Goal: Check status: Check status

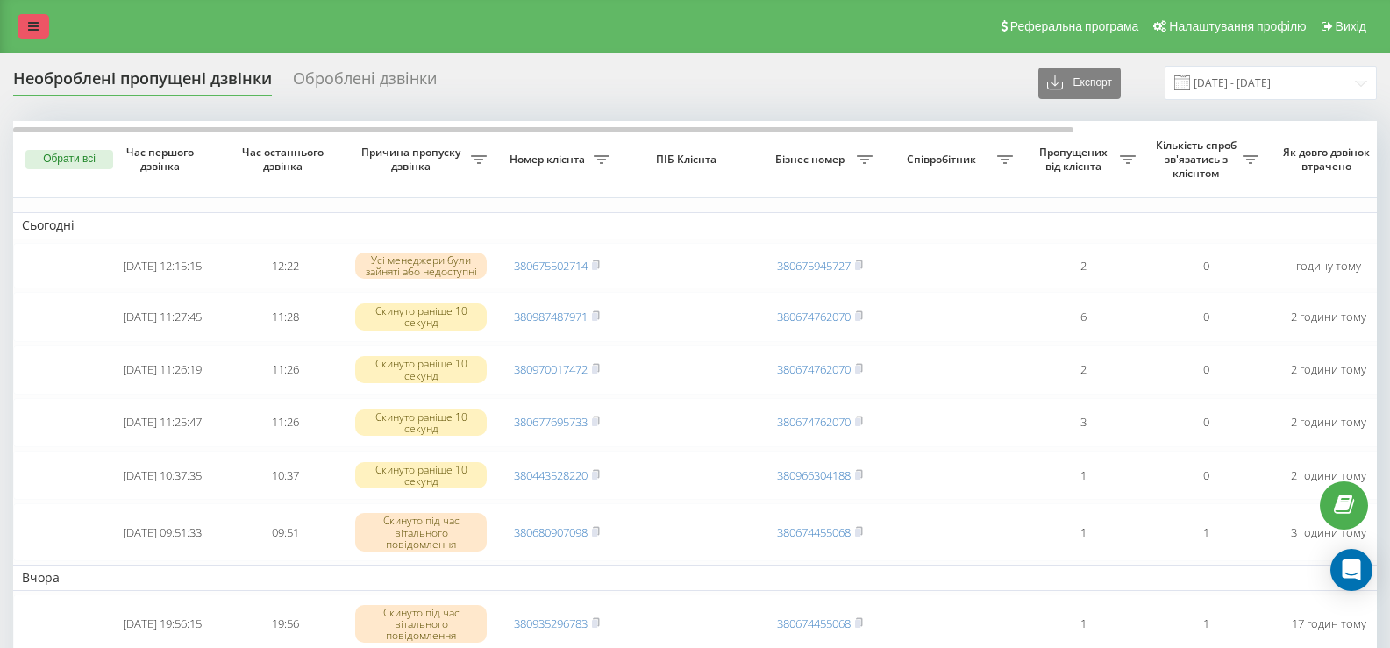
click at [33, 28] on icon at bounding box center [33, 26] width 11 height 12
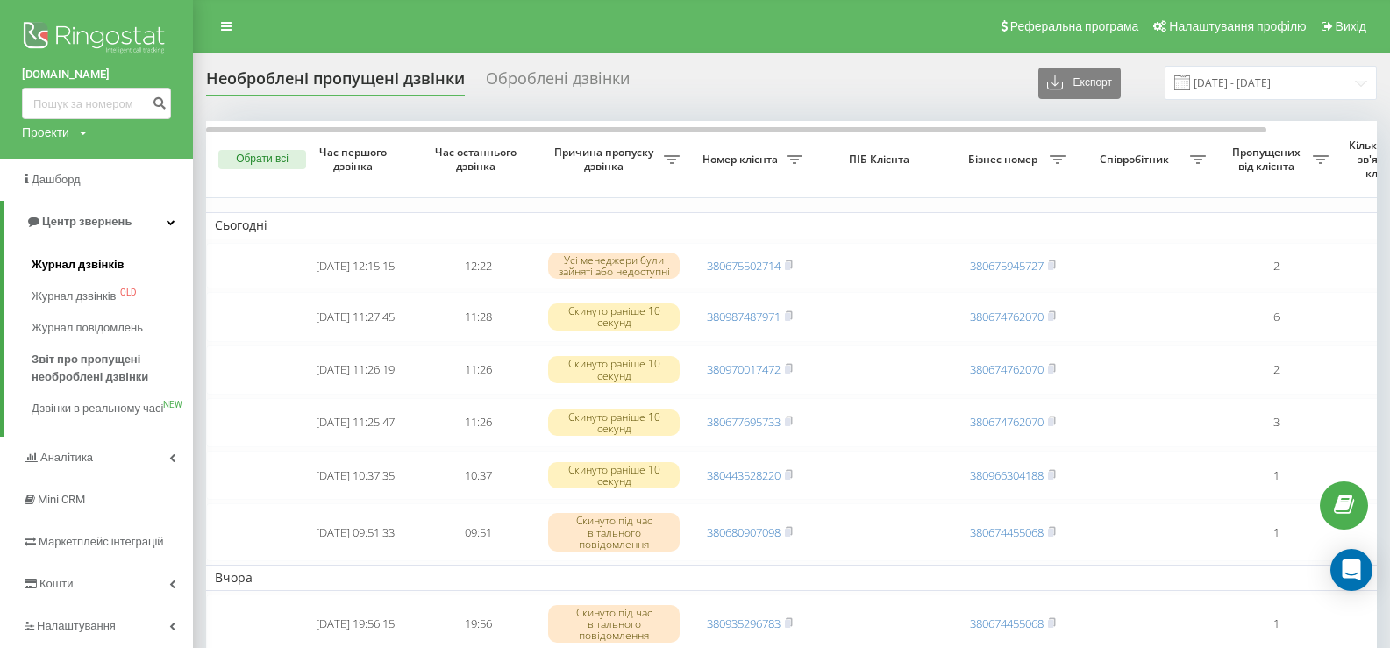
click at [68, 269] on span "Журнал дзвінків" at bounding box center [78, 265] width 93 height 18
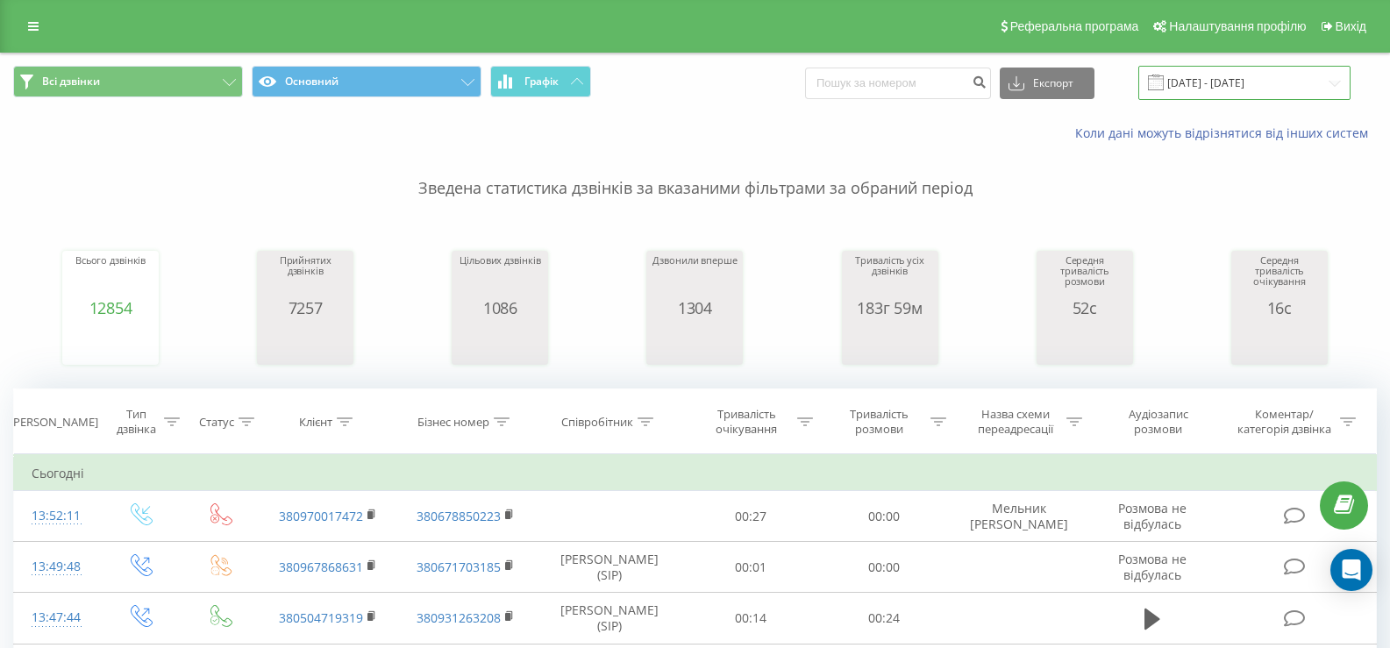
click at [1230, 85] on input "[DATE] - [DATE]" at bounding box center [1244, 83] width 212 height 34
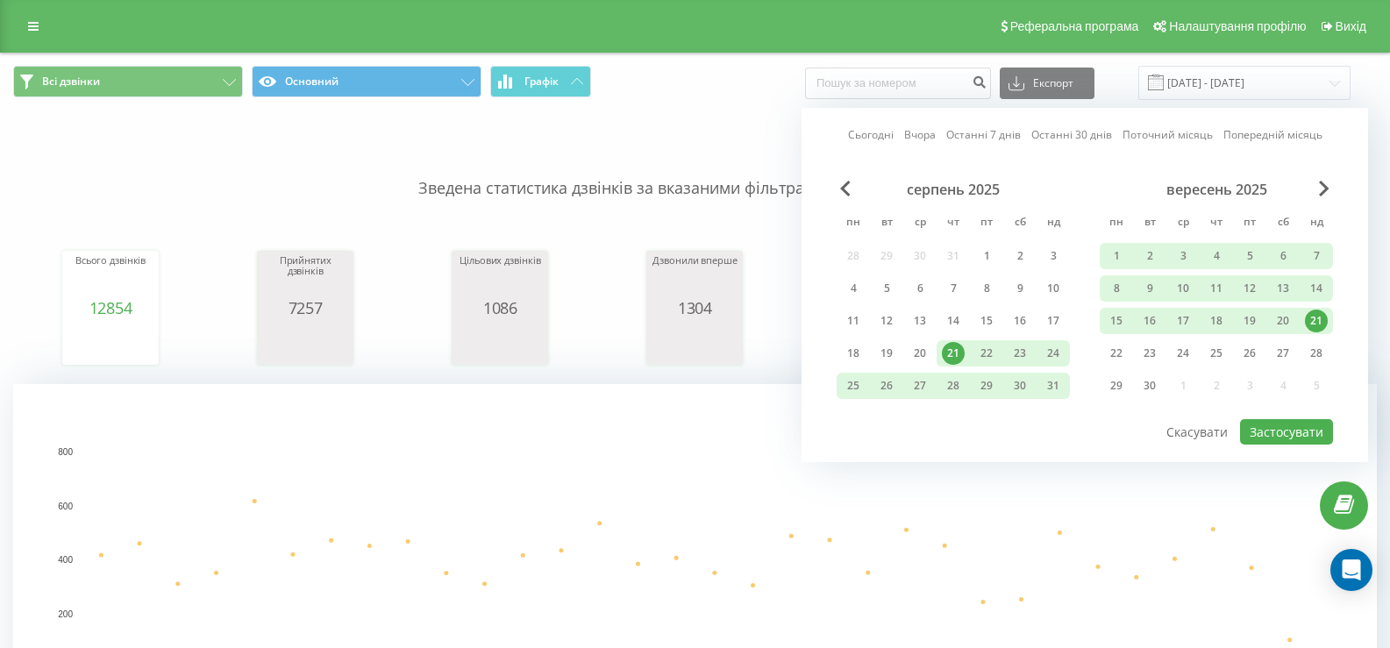
click at [1314, 324] on div "21" at bounding box center [1316, 321] width 23 height 23
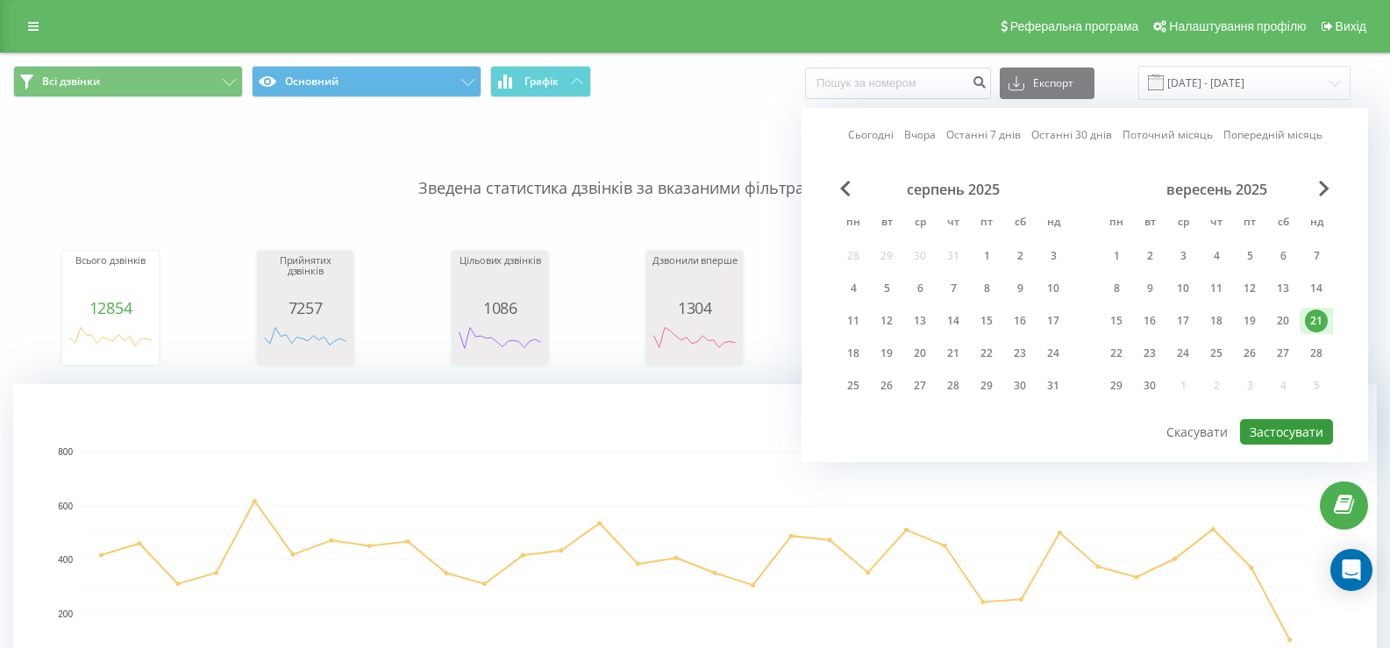
click at [1282, 441] on button "Застосувати" at bounding box center [1286, 431] width 93 height 25
type input "[DATE] - [DATE]"
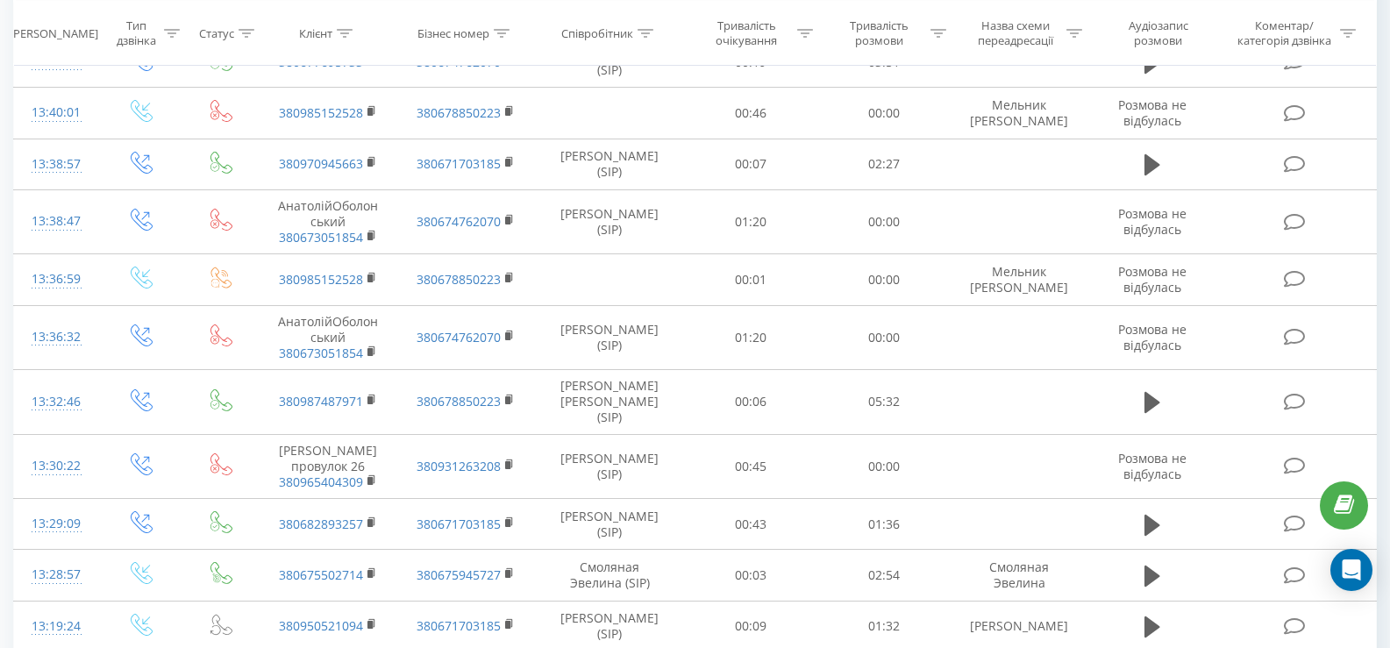
scroll to position [1052, 0]
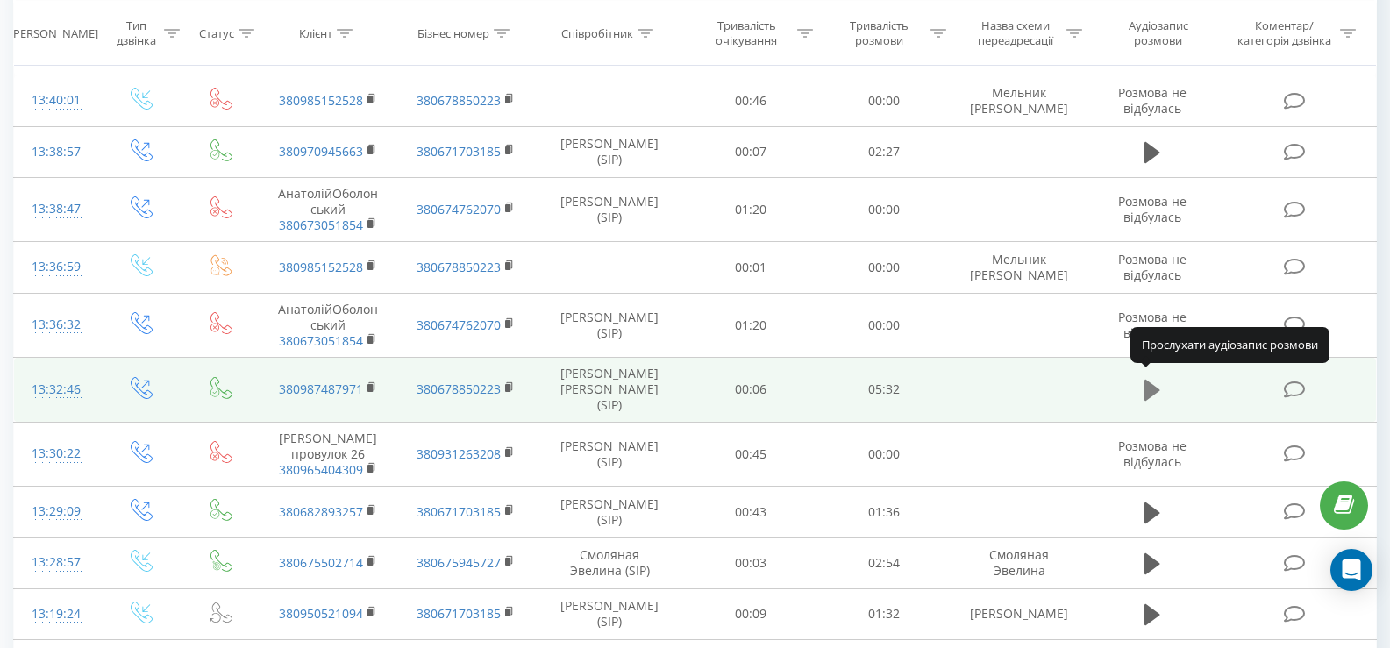
click at [1154, 384] on icon at bounding box center [1152, 390] width 16 height 21
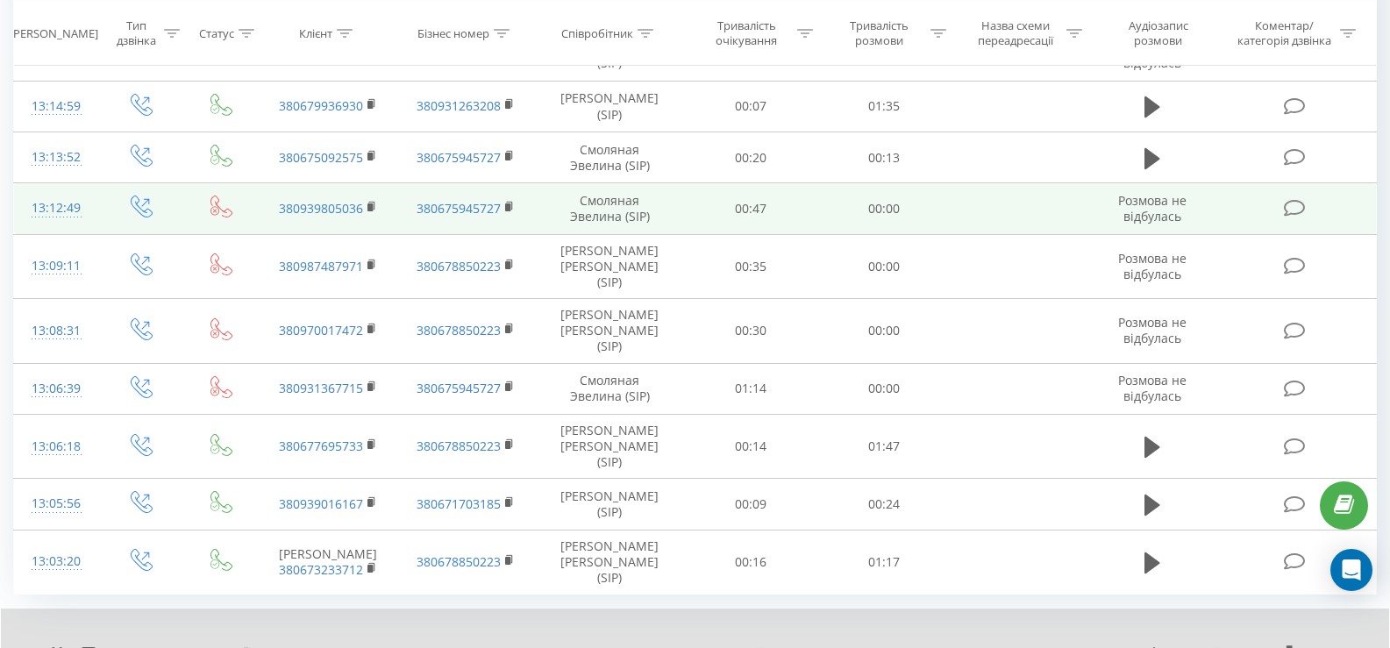
scroll to position [1674, 0]
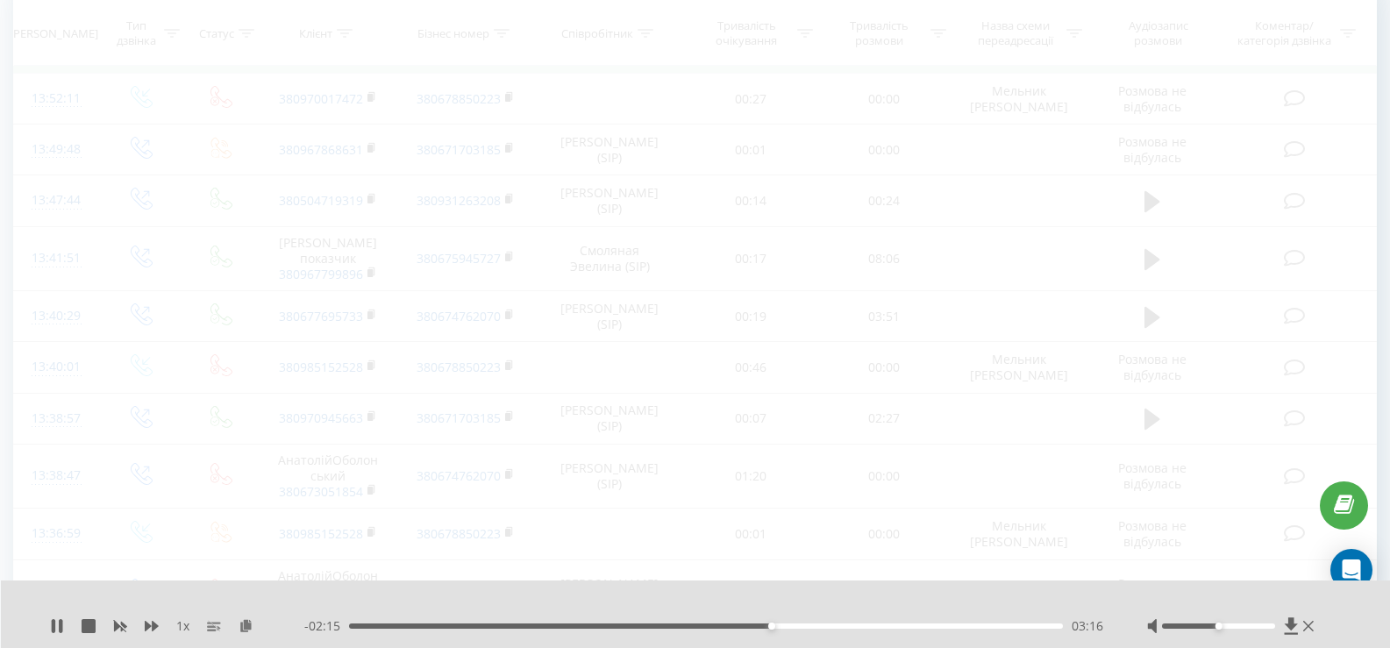
scroll to position [713, 0]
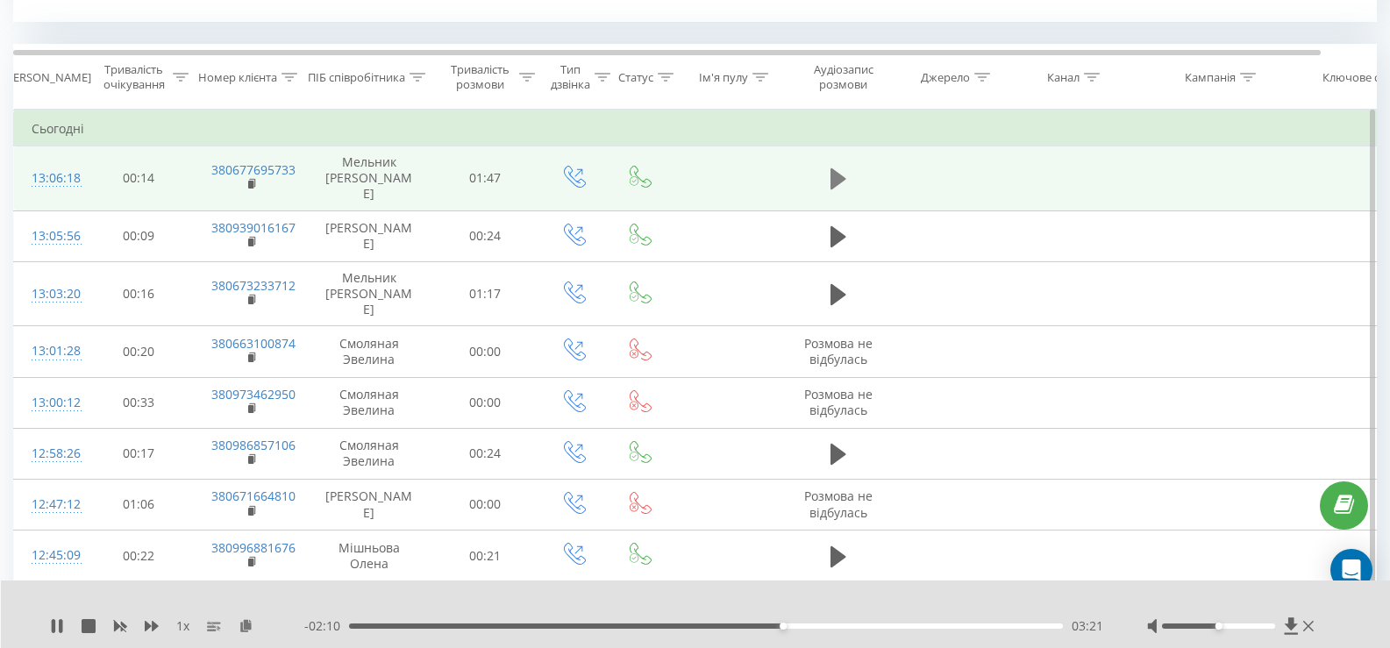
click at [837, 173] on icon at bounding box center [838, 178] width 16 height 21
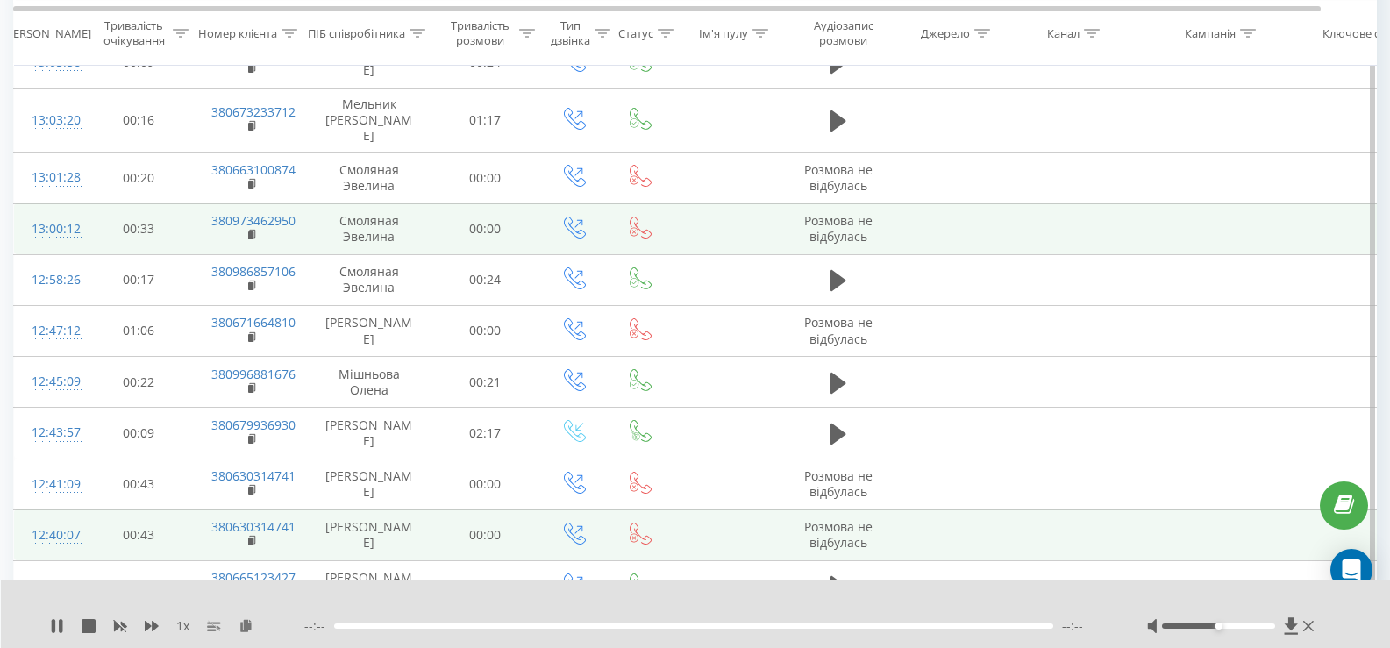
scroll to position [888, 0]
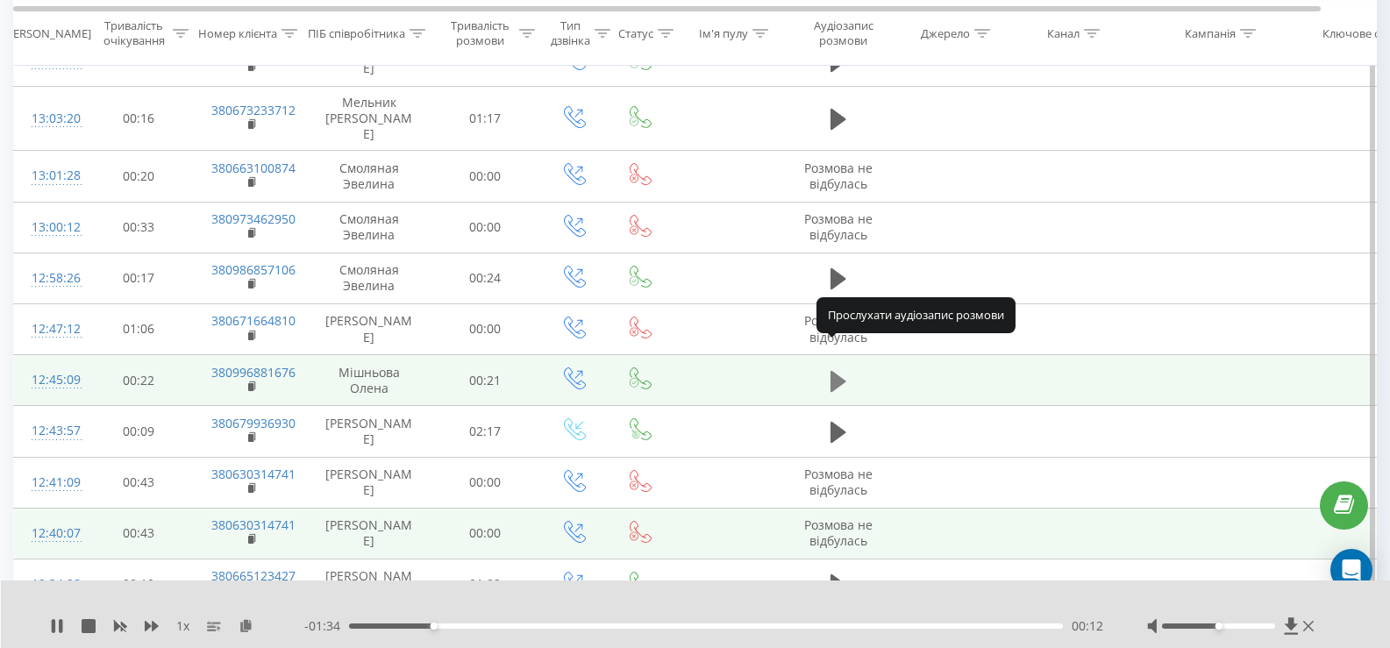
click at [838, 371] on icon at bounding box center [838, 381] width 16 height 21
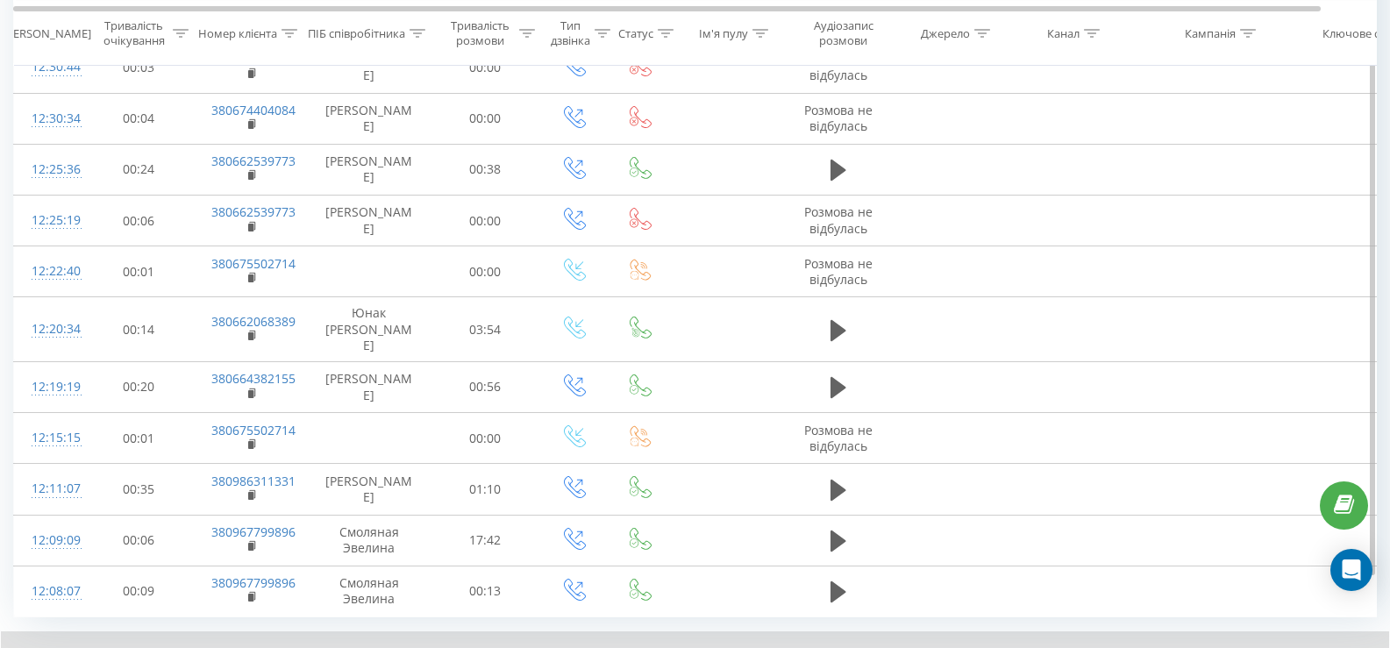
scroll to position [1620, 0]
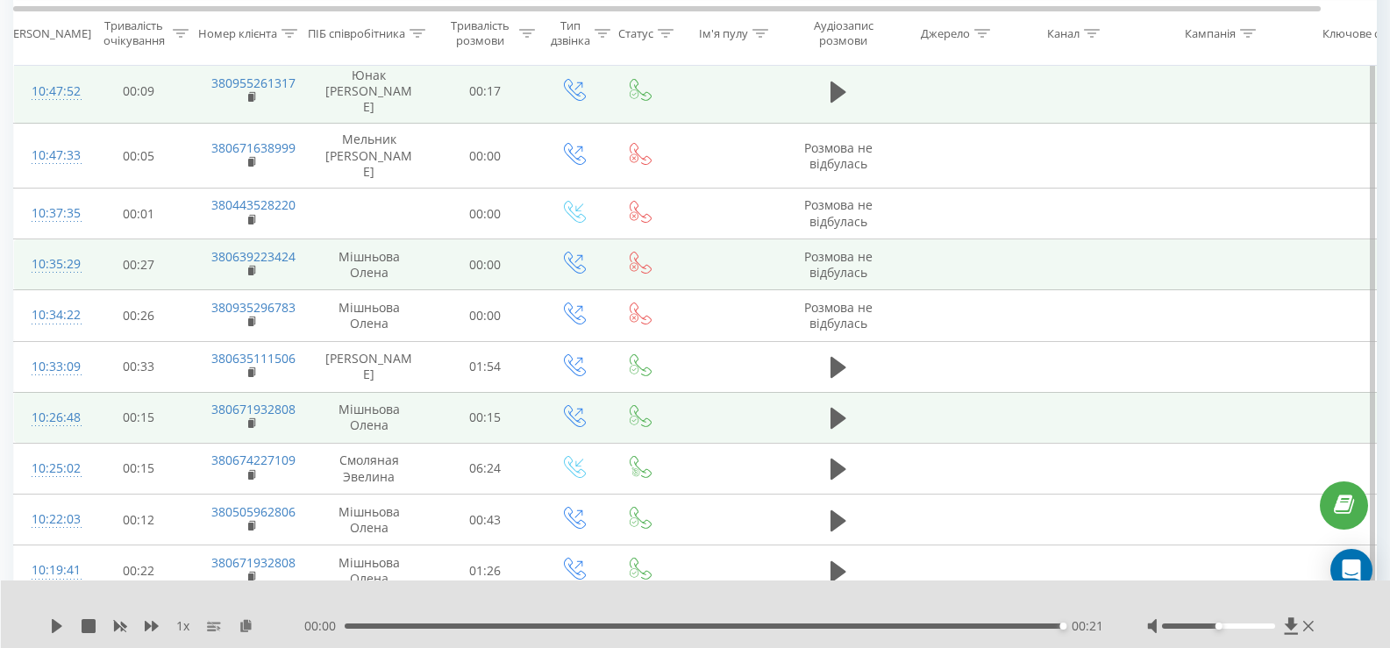
scroll to position [1239, 0]
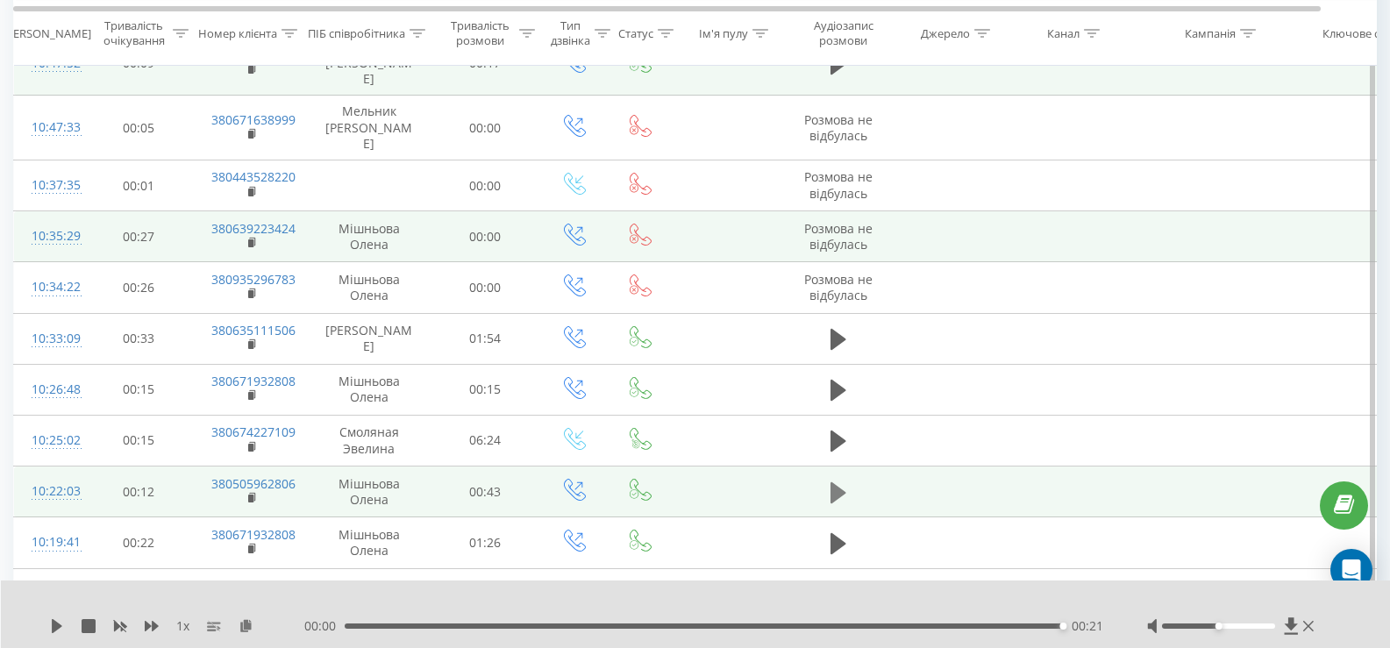
click at [830, 482] on icon at bounding box center [838, 492] width 16 height 21
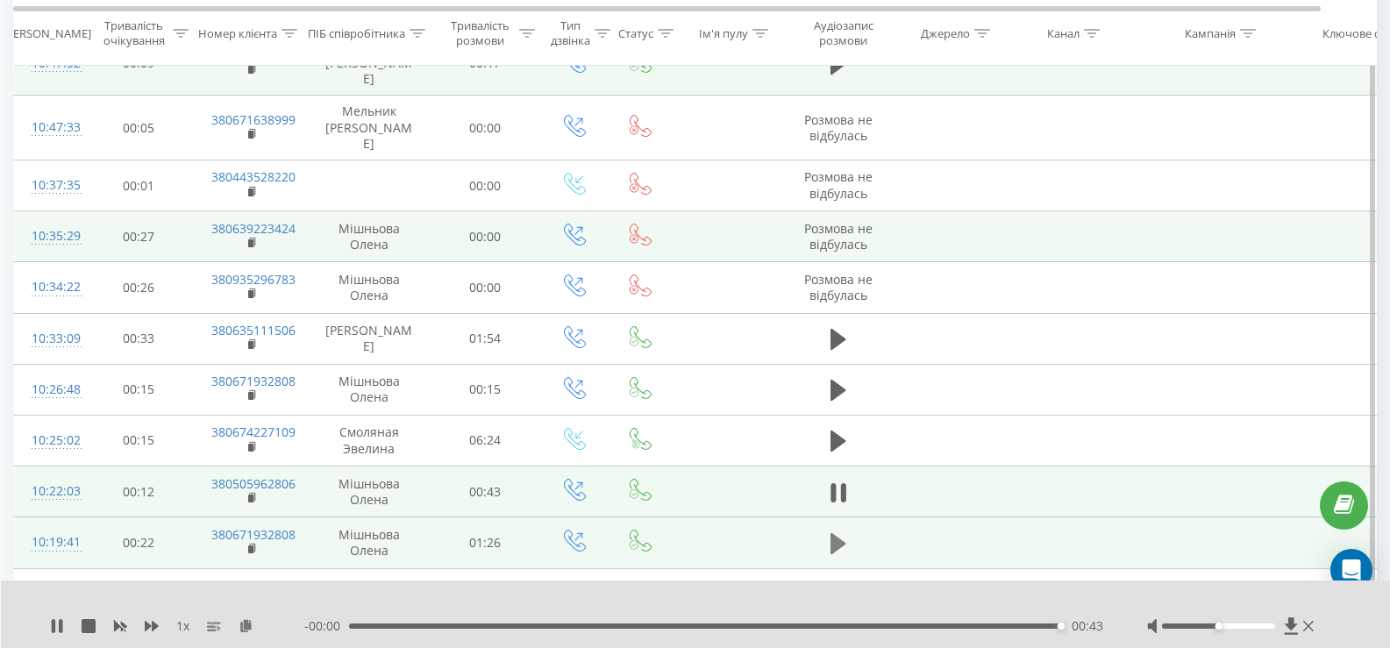
click at [839, 533] on icon at bounding box center [838, 543] width 16 height 21
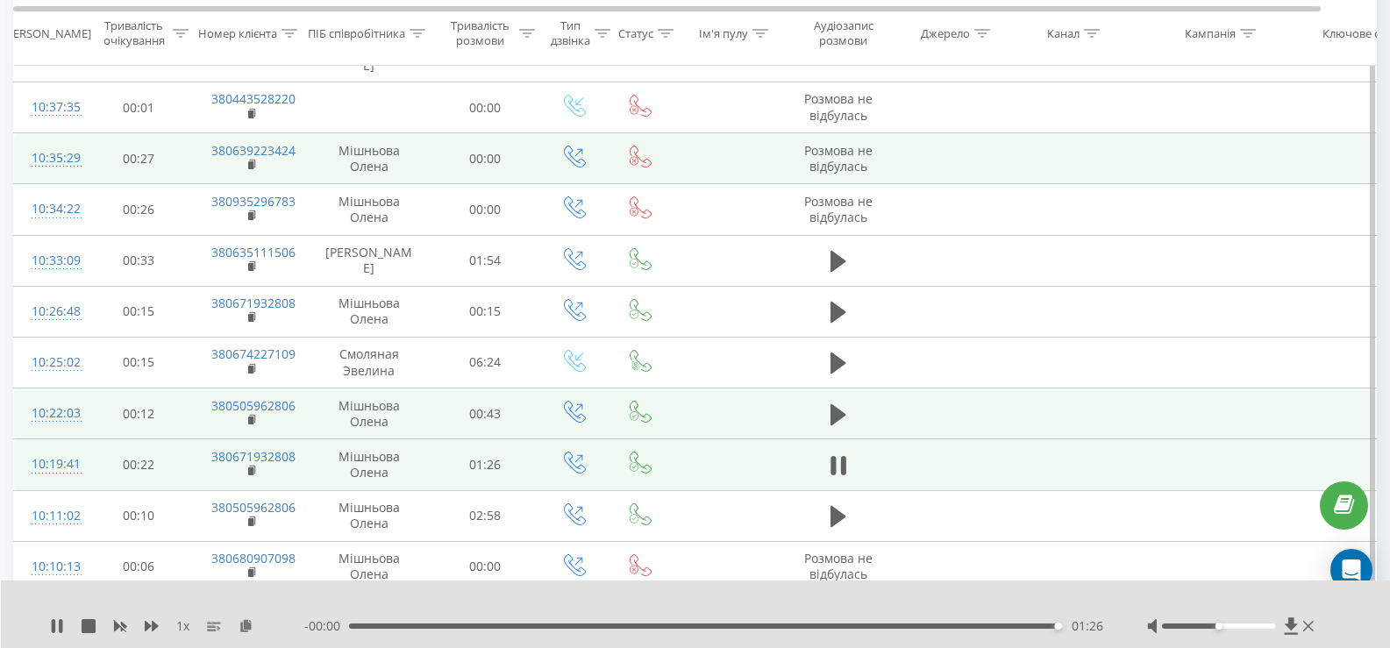
scroll to position [1414, 0]
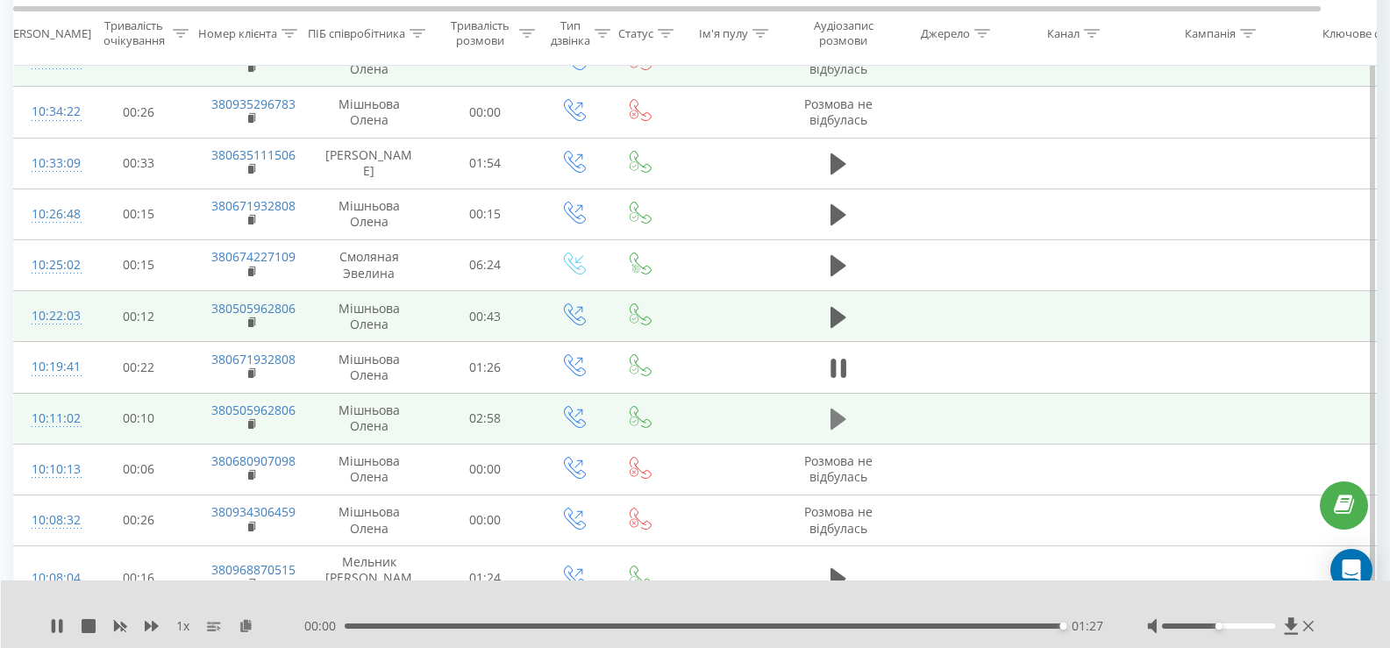
click at [834, 409] on icon at bounding box center [838, 419] width 16 height 21
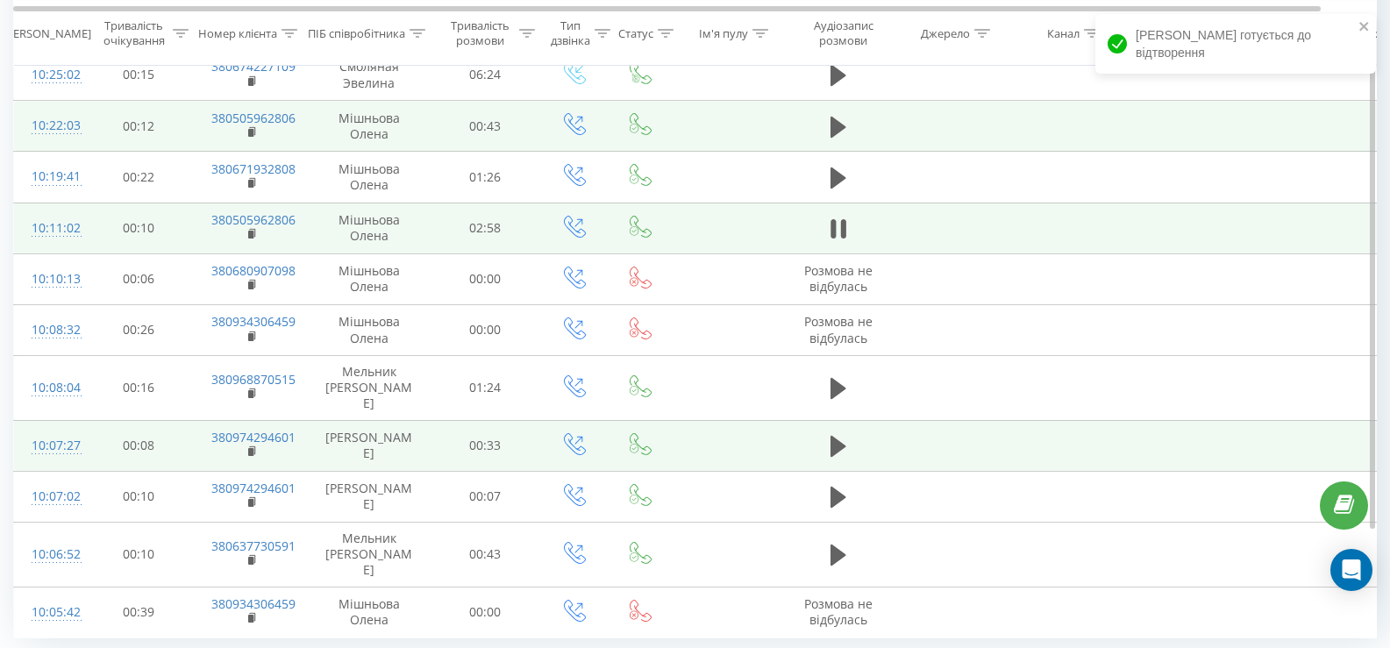
scroll to position [1620, 0]
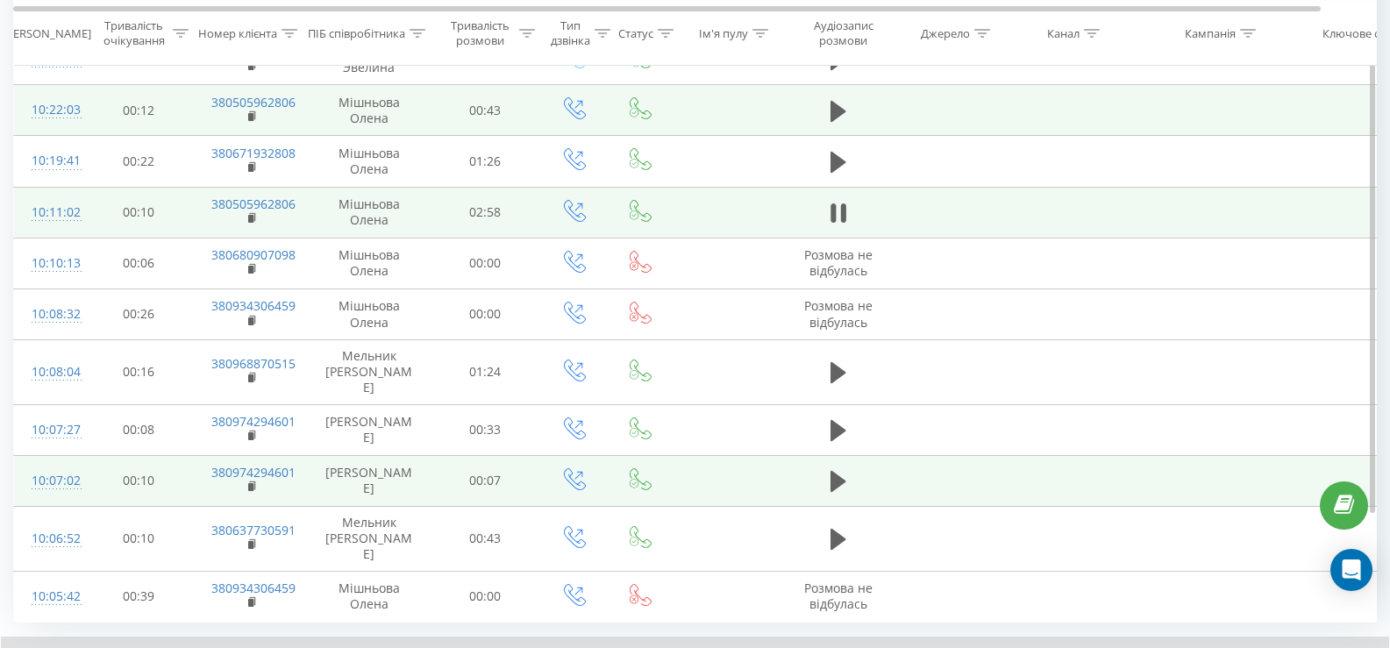
click at [1192, 455] on td at bounding box center [1215, 480] width 175 height 51
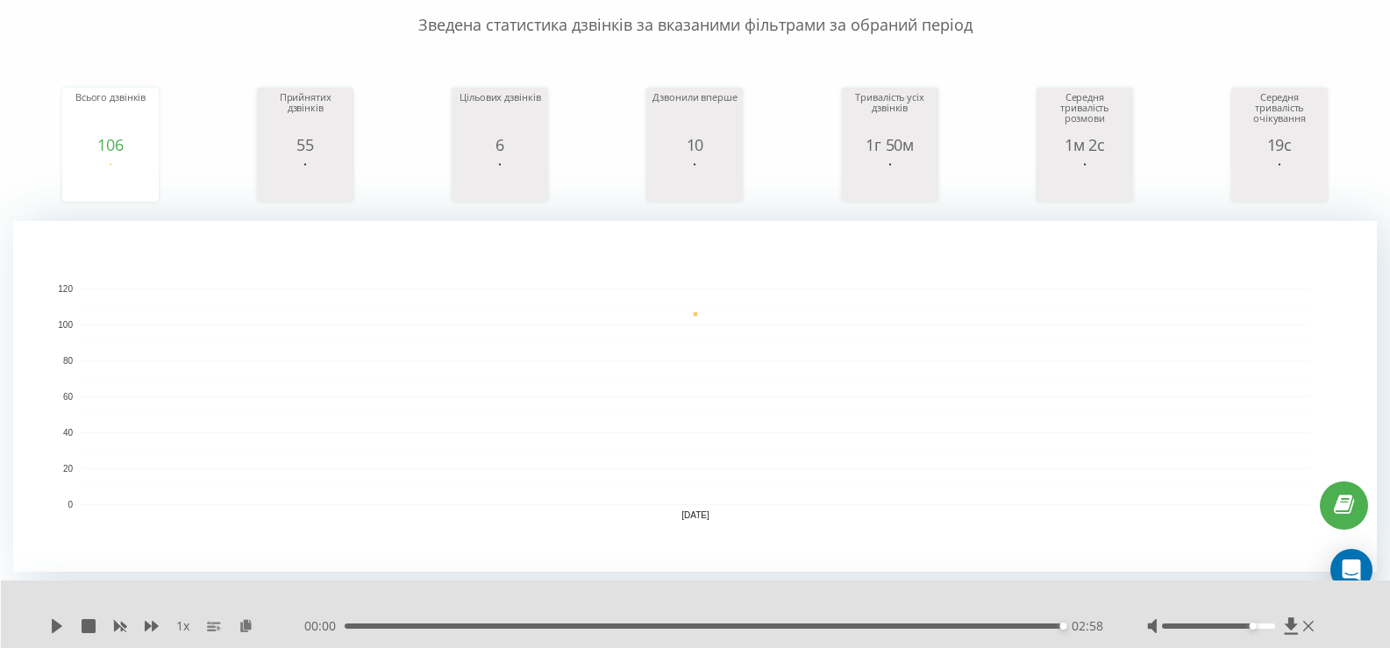
scroll to position [0, 0]
